Goal: Task Accomplishment & Management: Manage account settings

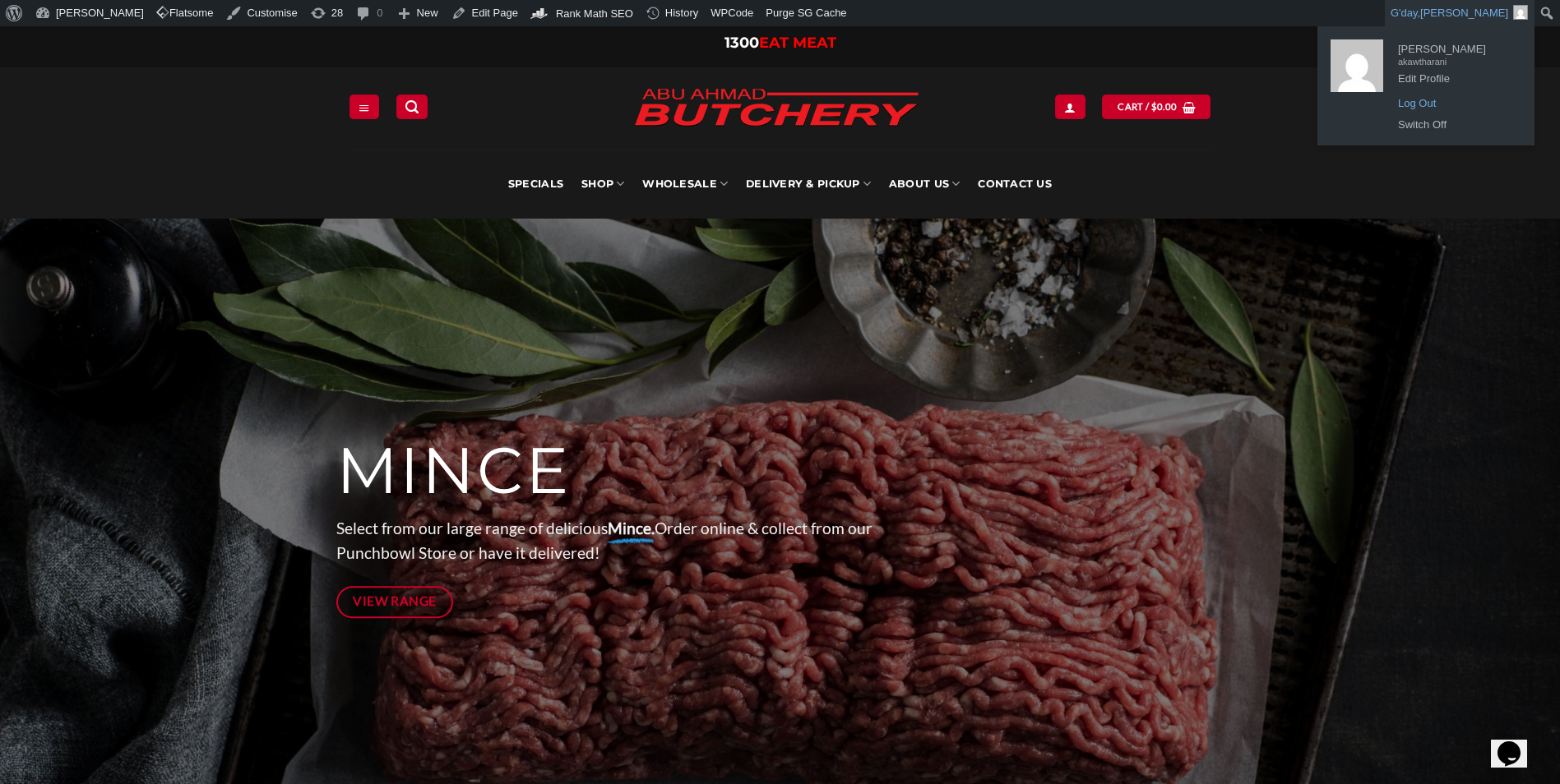
click at [1432, 99] on link "Log Out" at bounding box center [1456, 103] width 131 height 21
